Goal: Task Accomplishment & Management: Use online tool/utility

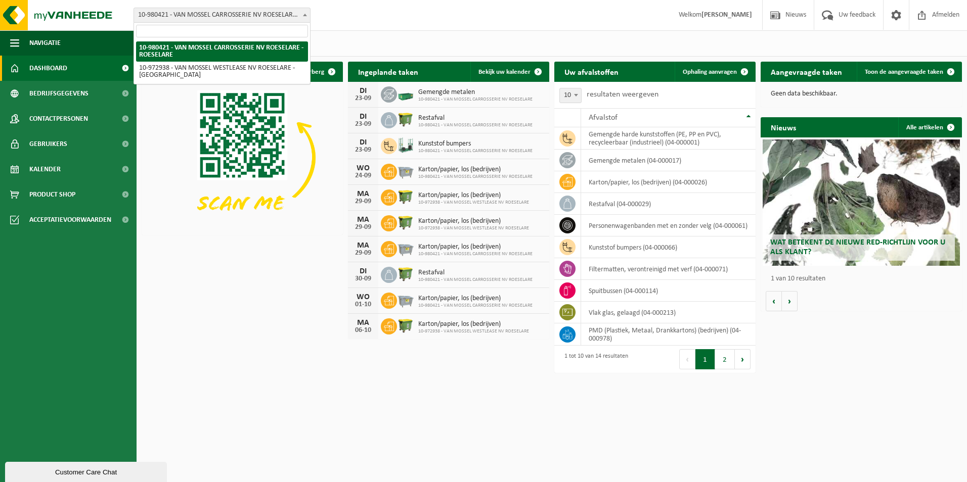
click at [303, 14] on b at bounding box center [305, 15] width 4 height 3
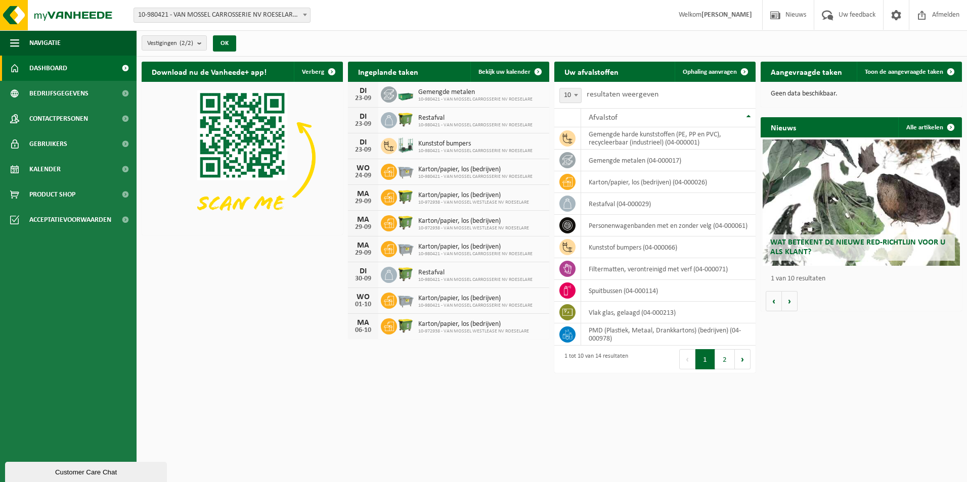
click at [372, 15] on div "Vestiging: 10-980421 - VAN MOSSEL CARROSSERIE NV ROESELARE - ROESELARE 10-97293…" at bounding box center [483, 15] width 967 height 31
click at [743, 70] on span at bounding box center [744, 72] width 20 height 20
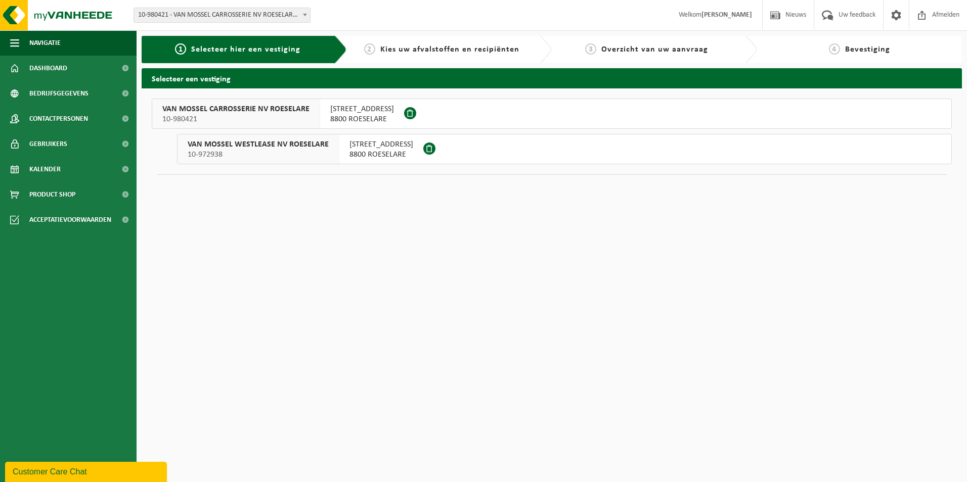
click at [264, 107] on span "VAN MOSSEL CARROSSERIE NV ROESELARE" at bounding box center [235, 109] width 147 height 10
